Goal: Task Accomplishment & Management: Use online tool/utility

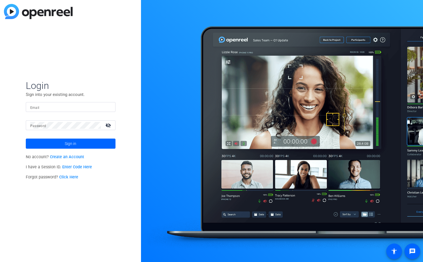
click at [93, 107] on input "Email" at bounding box center [70, 107] width 81 height 7
click at [107, 107] on img at bounding box center [106, 107] width 4 height 7
type input "[EMAIL_ADDRESS][DOMAIN_NAME]"
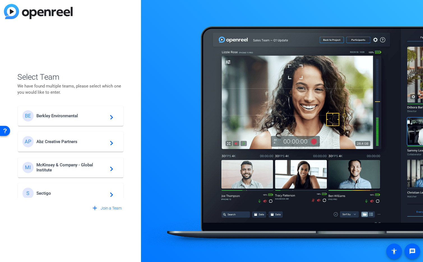
click at [74, 114] on span "Berkley Environmental" at bounding box center [71, 115] width 70 height 5
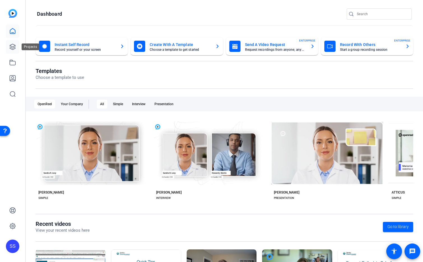
click at [14, 47] on icon at bounding box center [13, 47] width 6 height 6
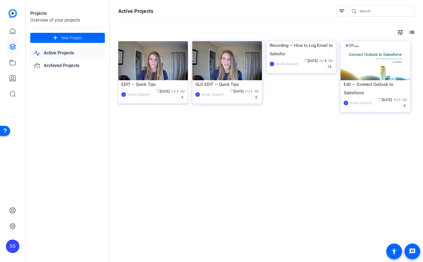
click at [147, 57] on img at bounding box center [153, 60] width 70 height 39
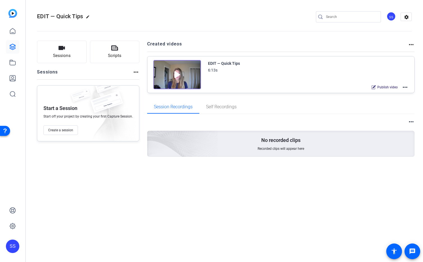
click at [404, 87] on mat-icon "more_horiz" at bounding box center [405, 87] width 7 height 7
click at [389, 93] on span "Edit in Creator" at bounding box center [384, 94] width 39 height 7
